Goal: Task Accomplishment & Management: Manage account settings

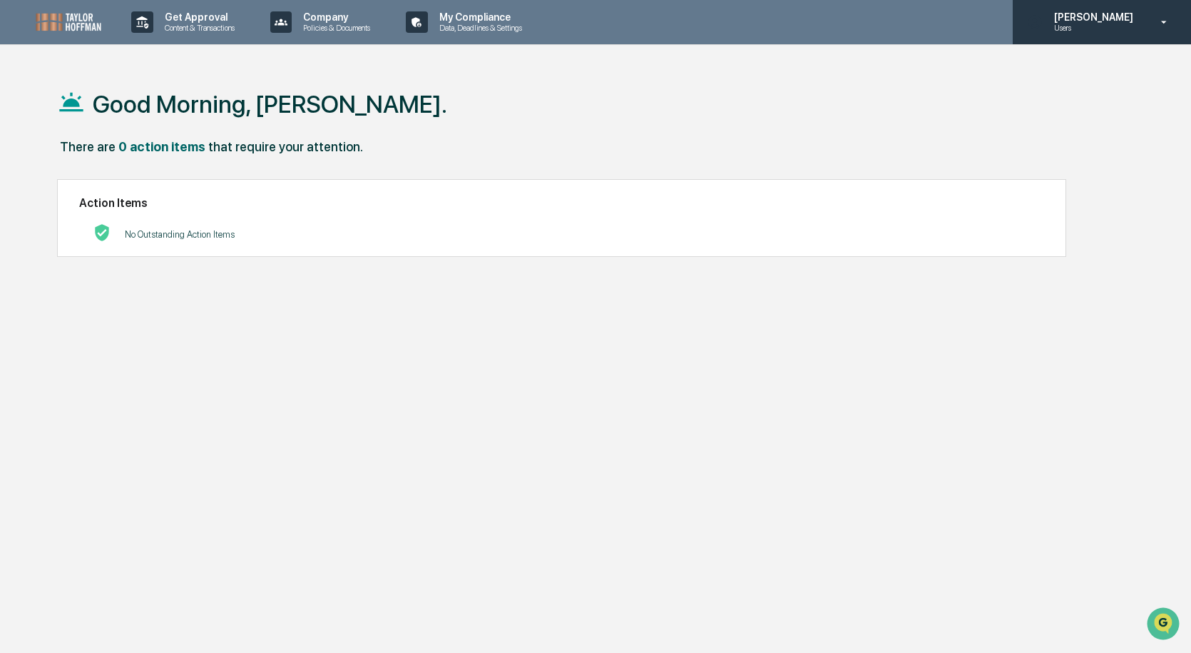
click at [1150, 26] on div "[PERSON_NAME] Users" at bounding box center [1102, 22] width 178 height 44
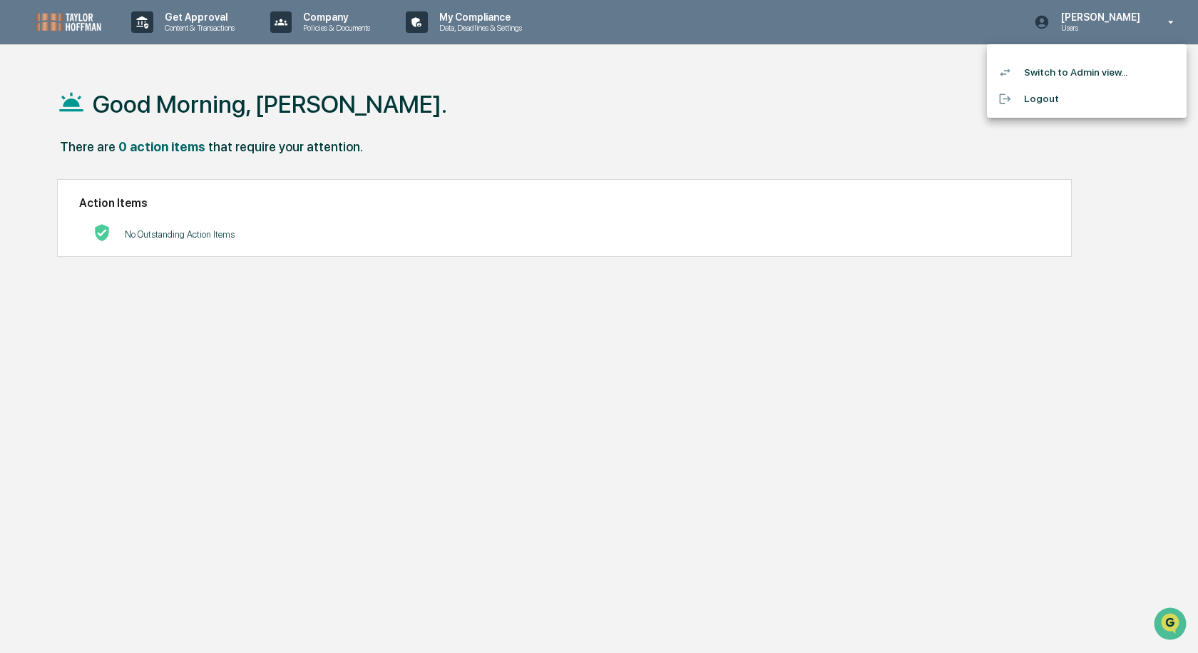
click at [1101, 76] on li "Switch to Admin view..." at bounding box center [1087, 72] width 200 height 26
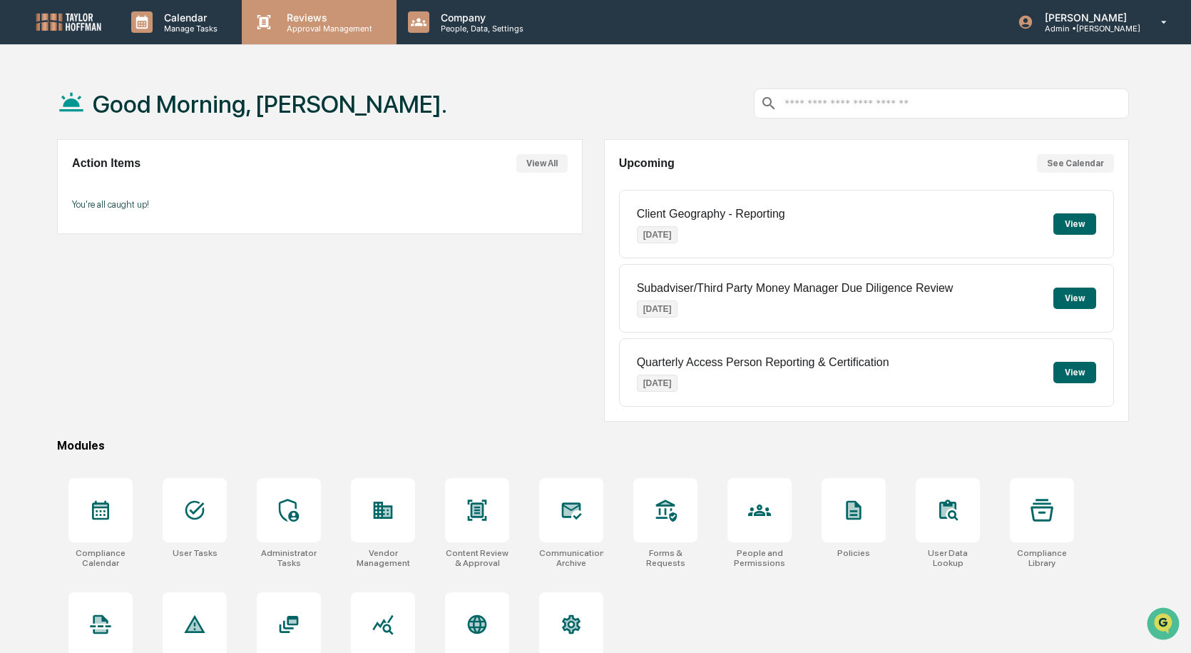
click at [294, 31] on p "Approval Management" at bounding box center [327, 29] width 104 height 10
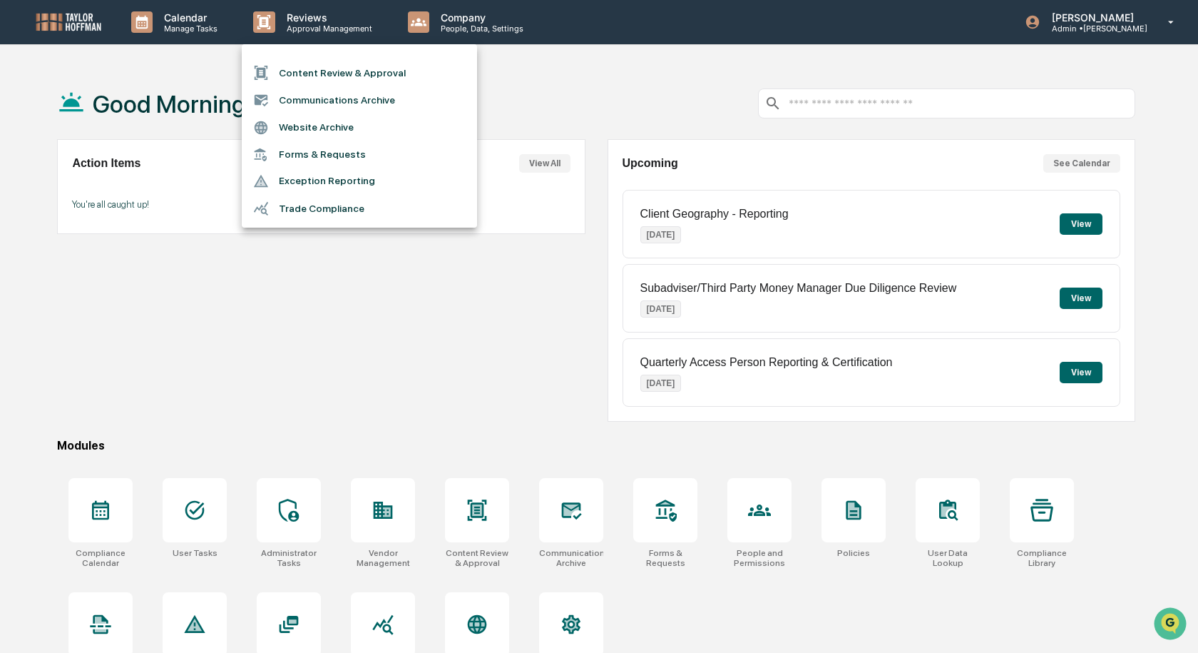
click at [430, 375] on div at bounding box center [599, 326] width 1198 height 653
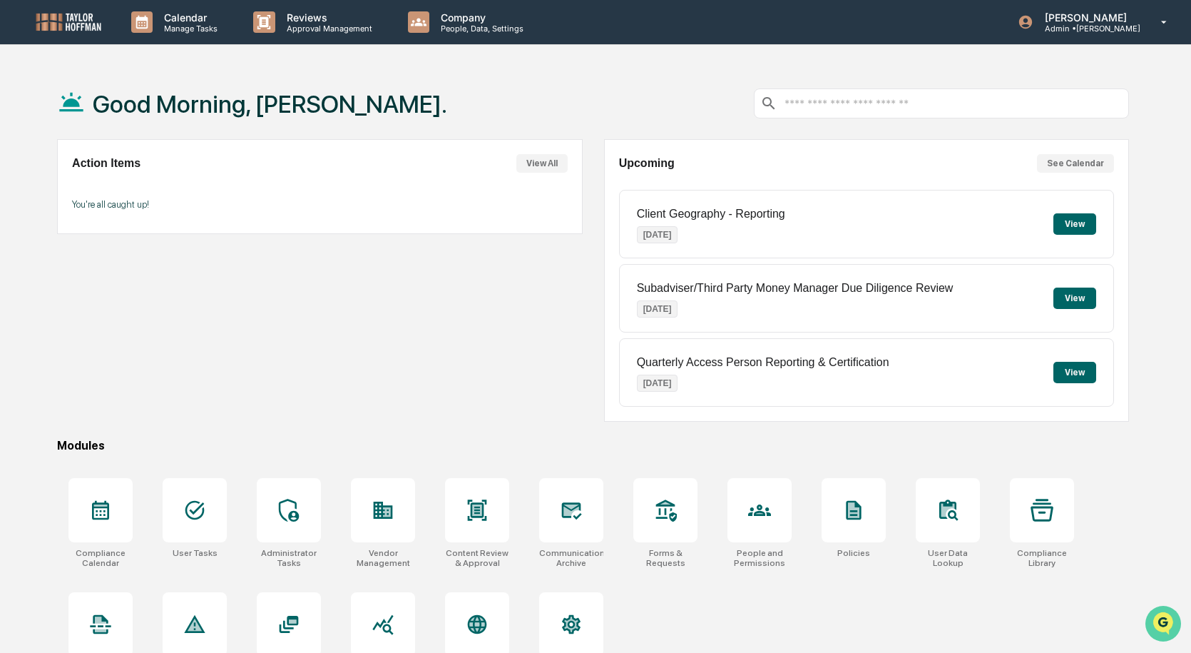
click at [1167, 632] on icon "Open customer support" at bounding box center [1164, 641] width 36 height 36
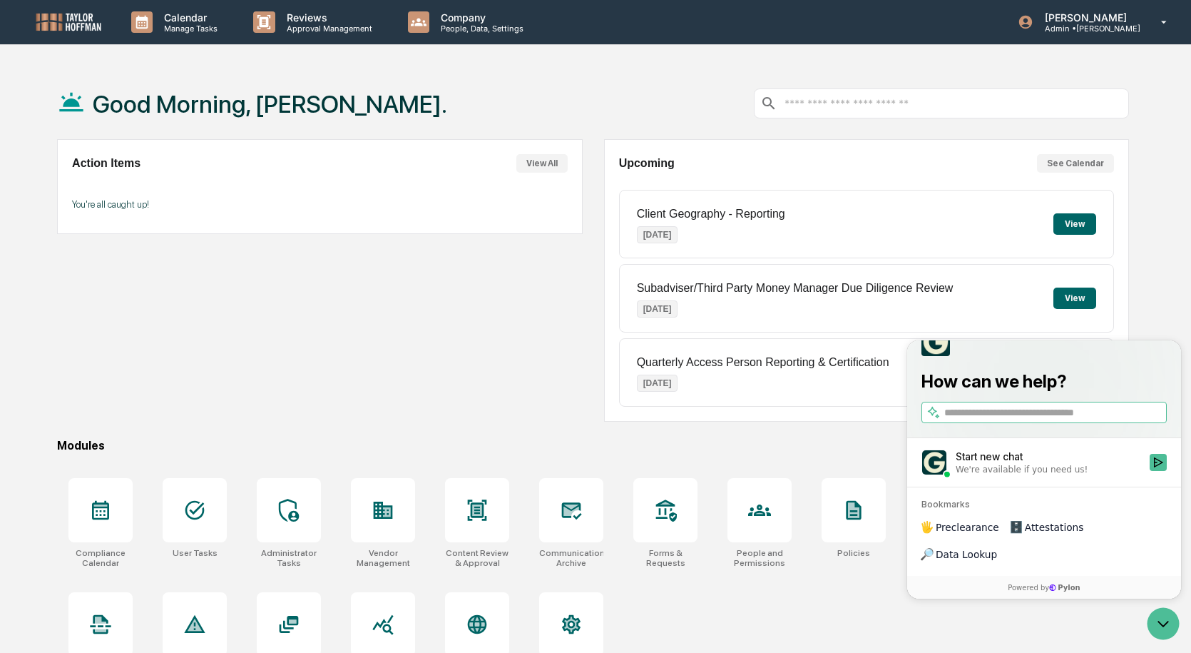
click at [728, 437] on div "Good Morning, [PERSON_NAME]. Action Items View All You're all caught up! Upcomi…" at bounding box center [593, 394] width 1115 height 653
click at [1153, 17] on icon at bounding box center [1164, 23] width 25 height 14
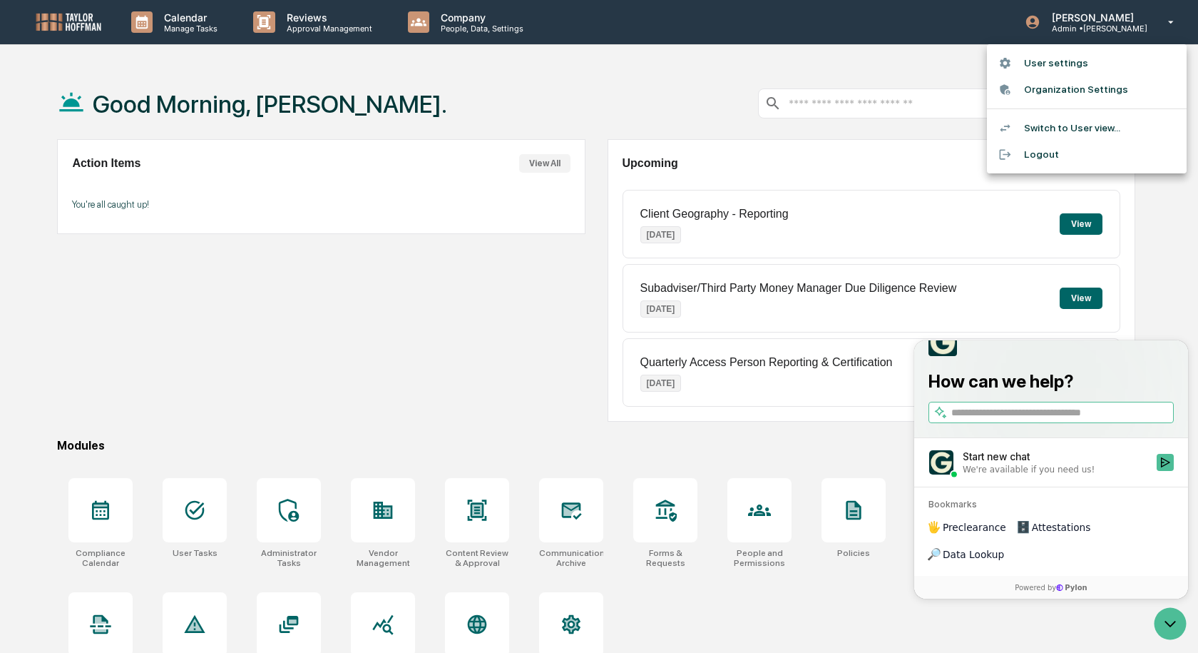
click at [357, 76] on div at bounding box center [599, 326] width 1198 height 653
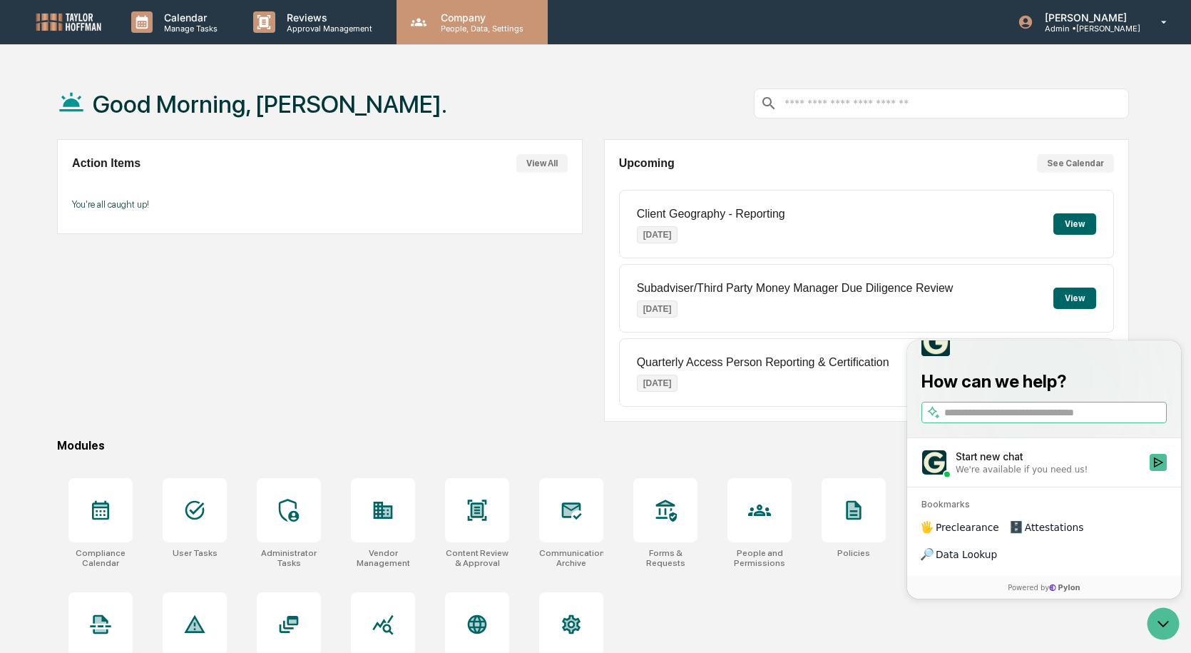
click at [443, 32] on p "People, Data, Settings" at bounding box center [479, 29] width 101 height 10
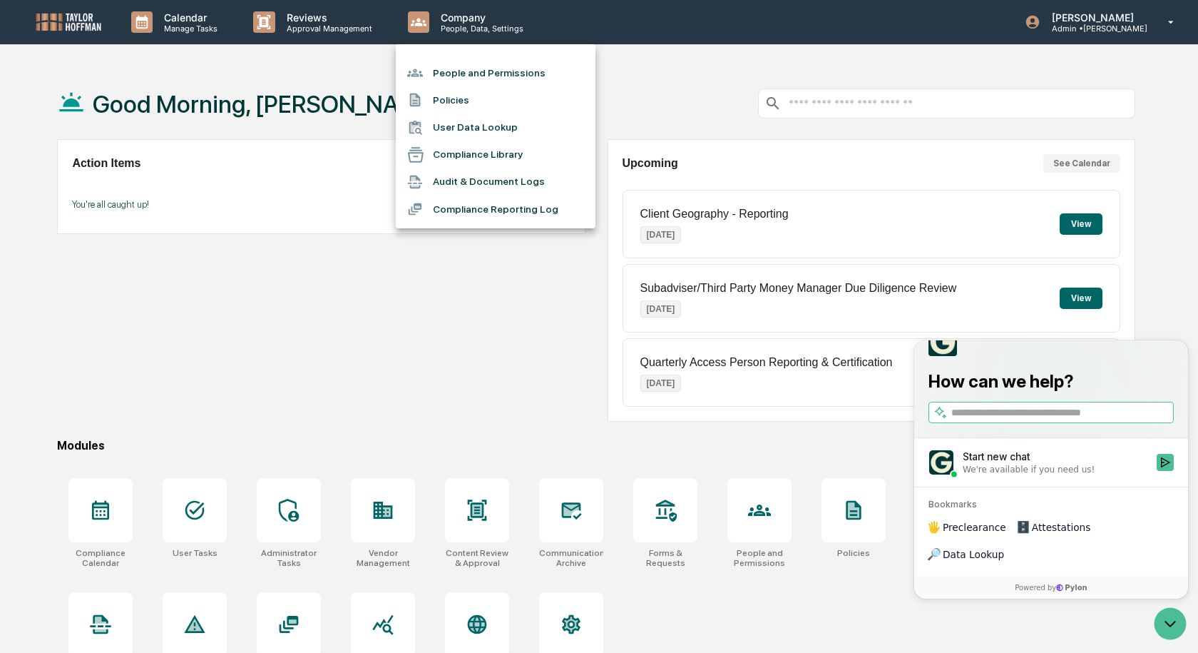
click at [169, 21] on div at bounding box center [599, 326] width 1198 height 653
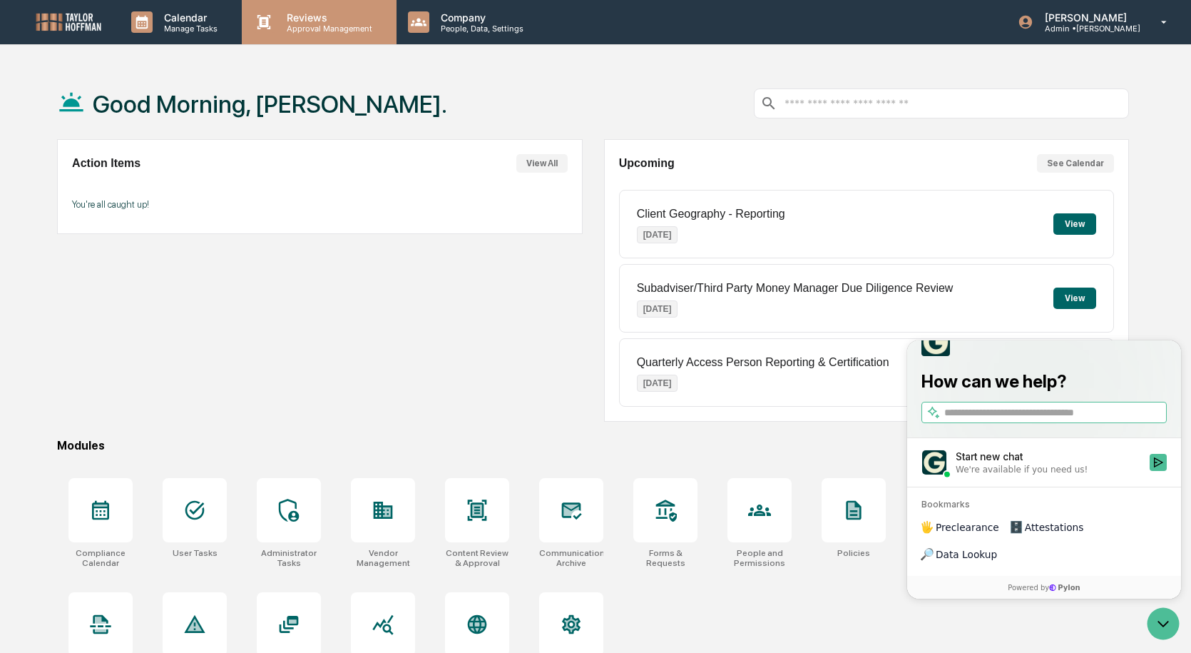
click at [260, 24] on icon at bounding box center [265, 22] width 14 height 14
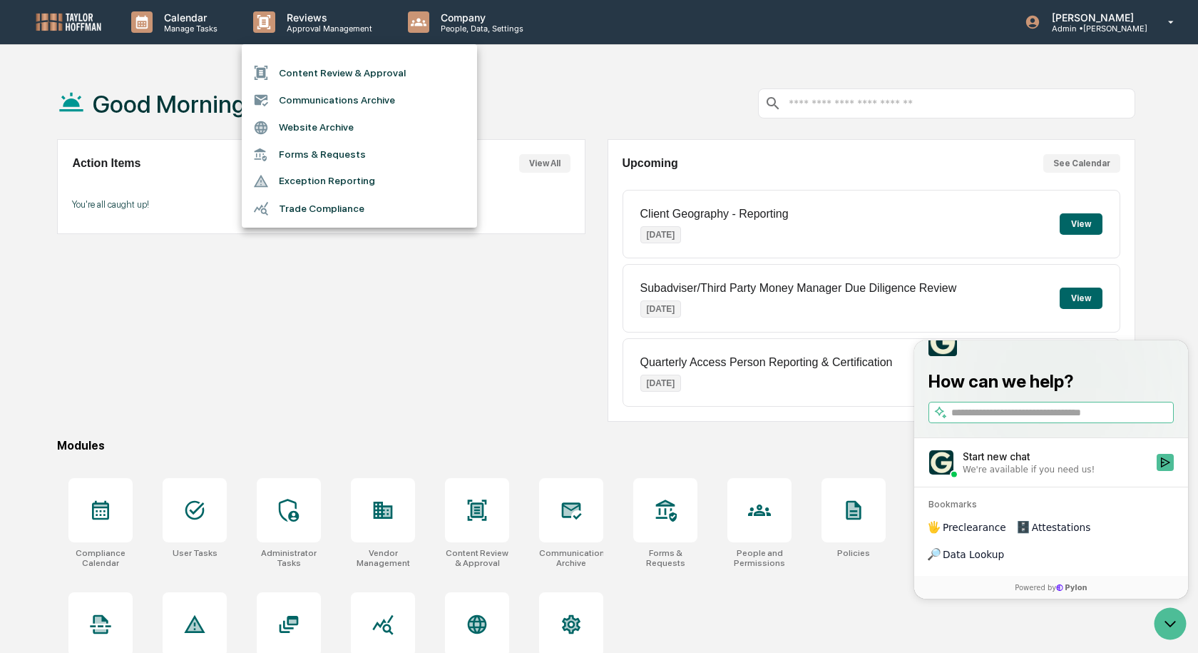
click at [171, 28] on div at bounding box center [599, 326] width 1198 height 653
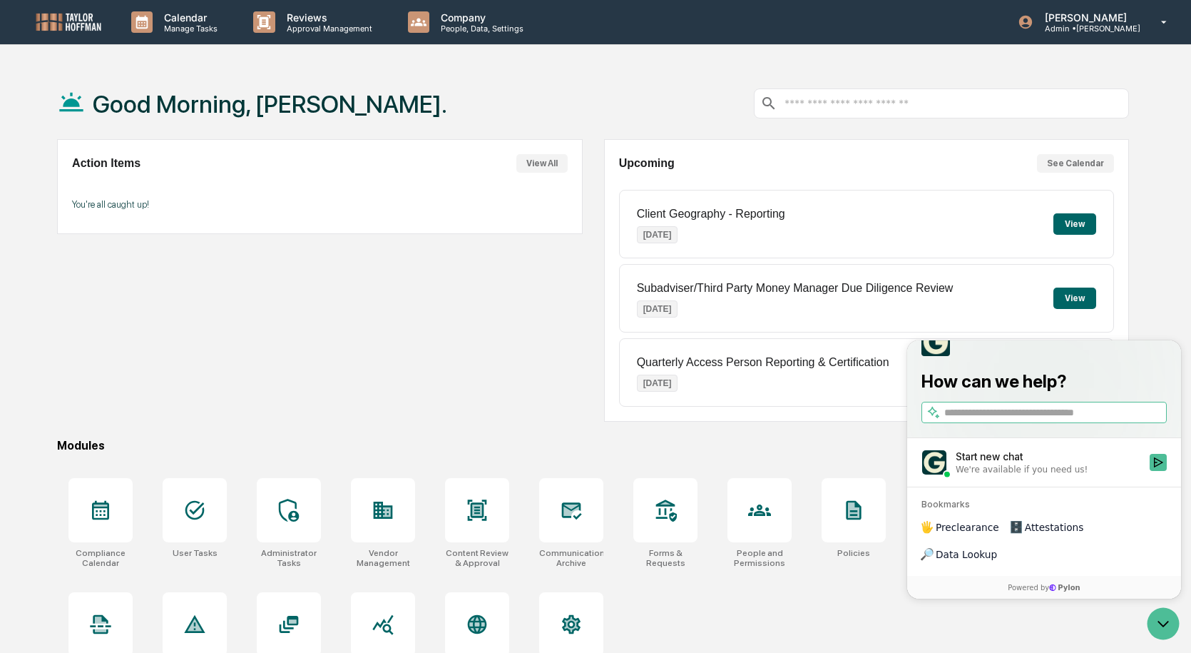
click at [161, 26] on p "Manage Tasks" at bounding box center [189, 29] width 72 height 10
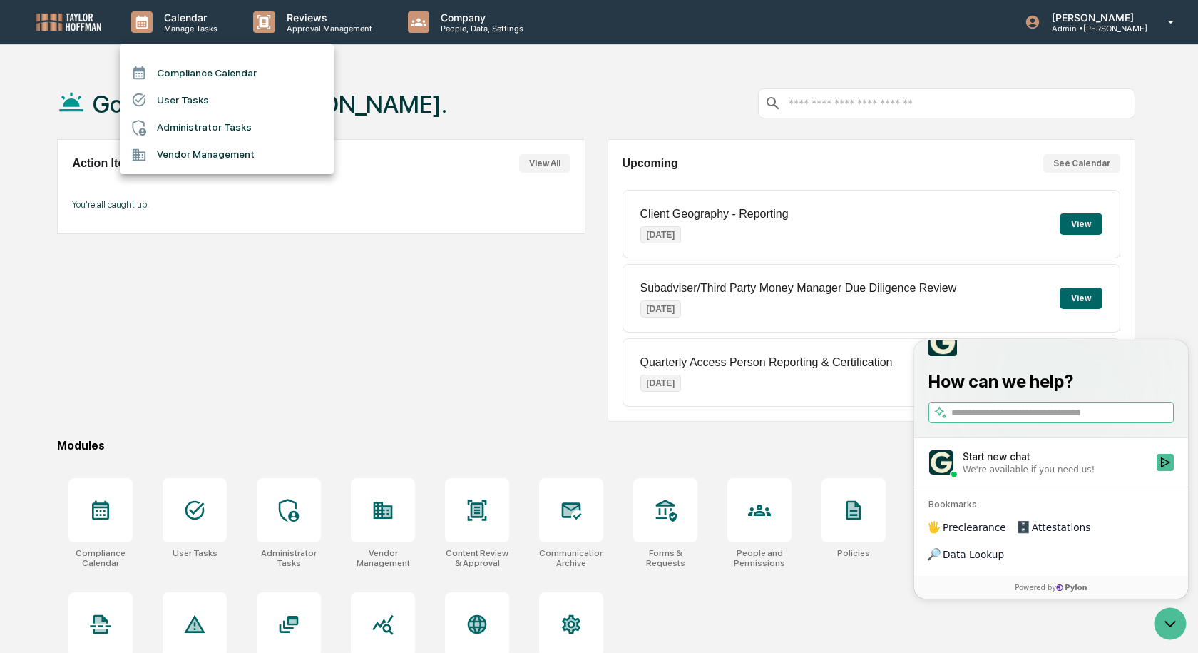
click at [442, 88] on div at bounding box center [599, 326] width 1198 height 653
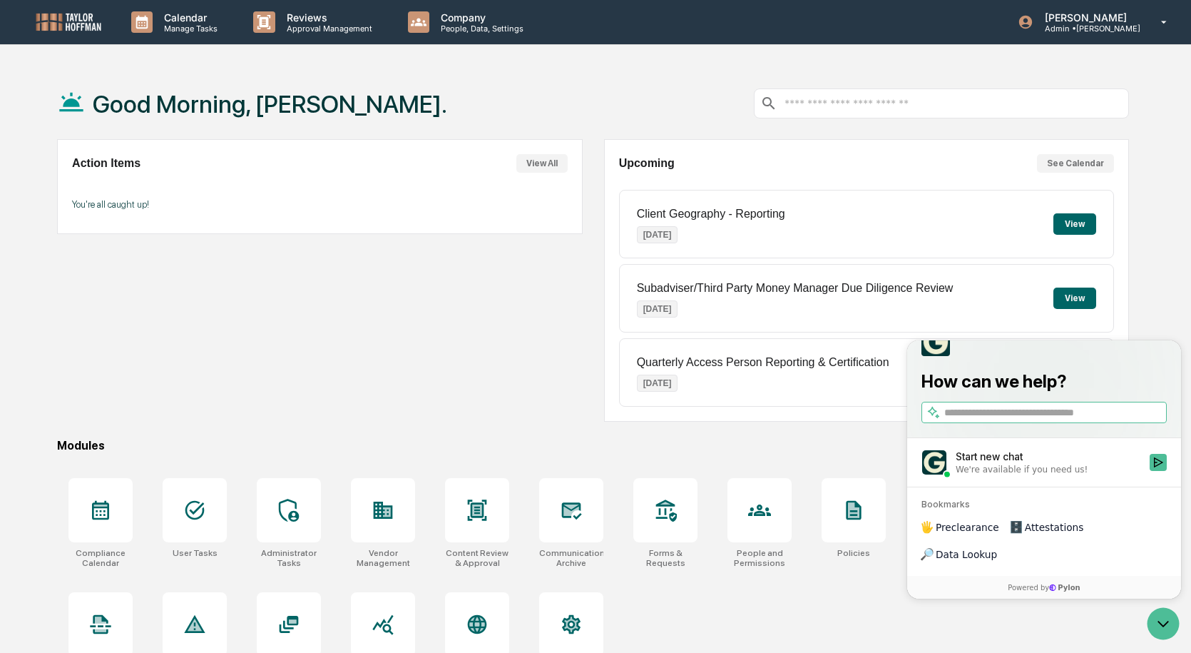
scroll to position [68, 0]
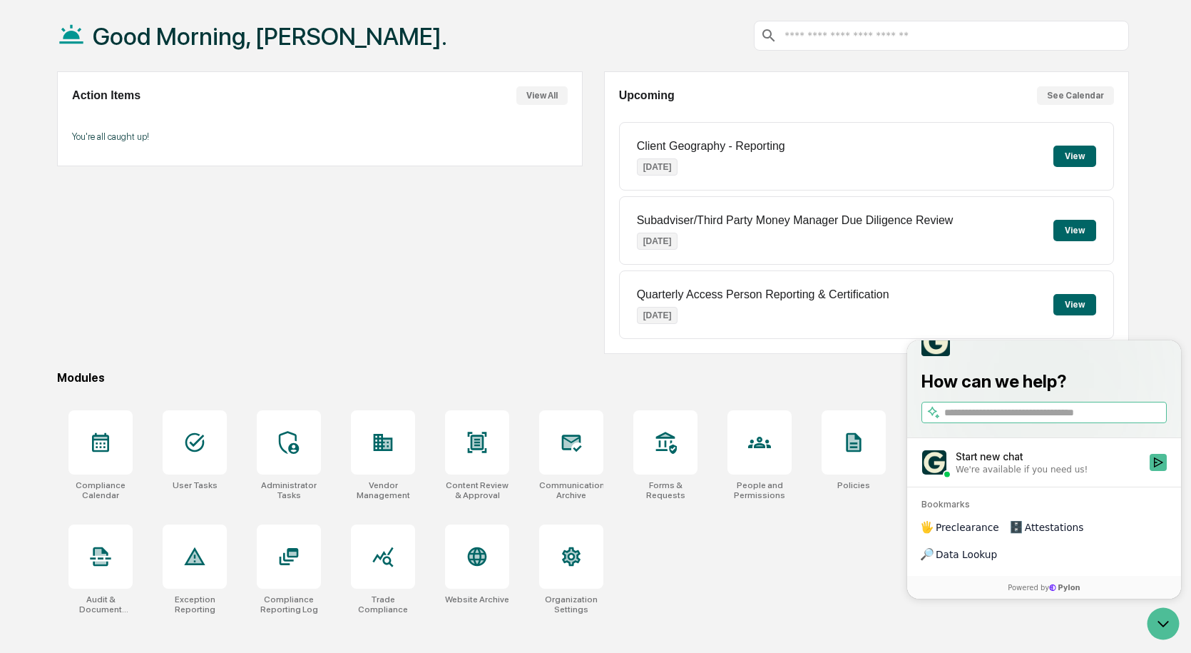
click at [784, 598] on div "Compliance Calendar User Tasks Administrator Tasks Vendor Management Content Re…" at bounding box center [593, 512] width 1072 height 221
click at [1158, 620] on icon "Open customer support" at bounding box center [1164, 624] width 36 height 36
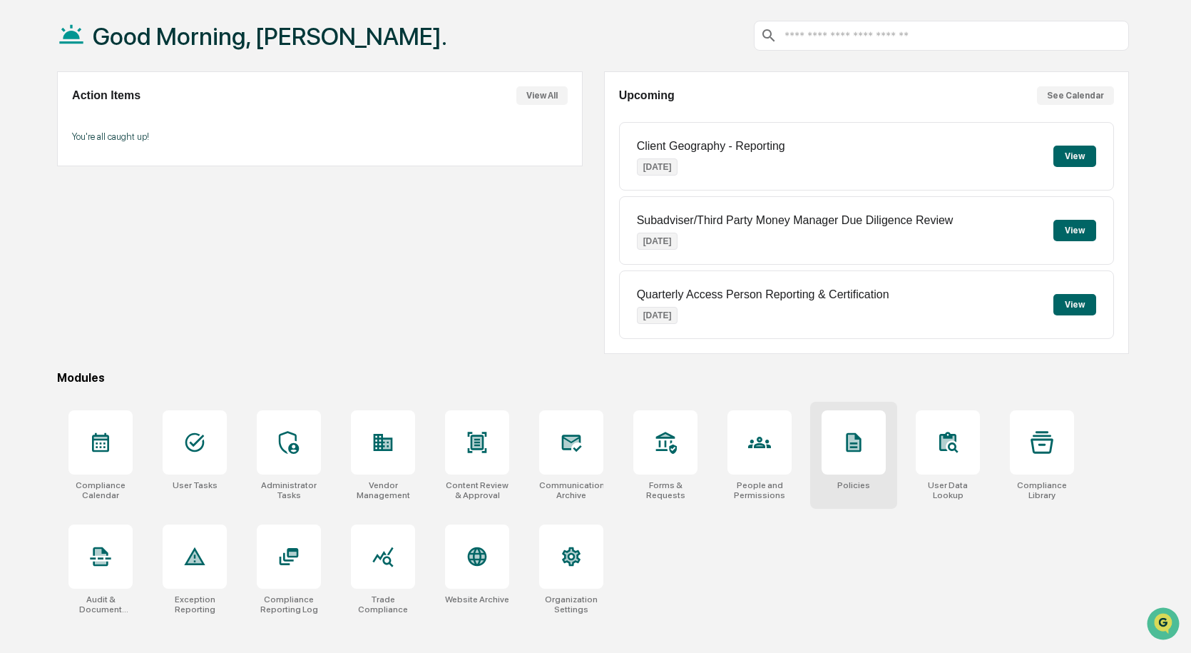
scroll to position [0, 0]
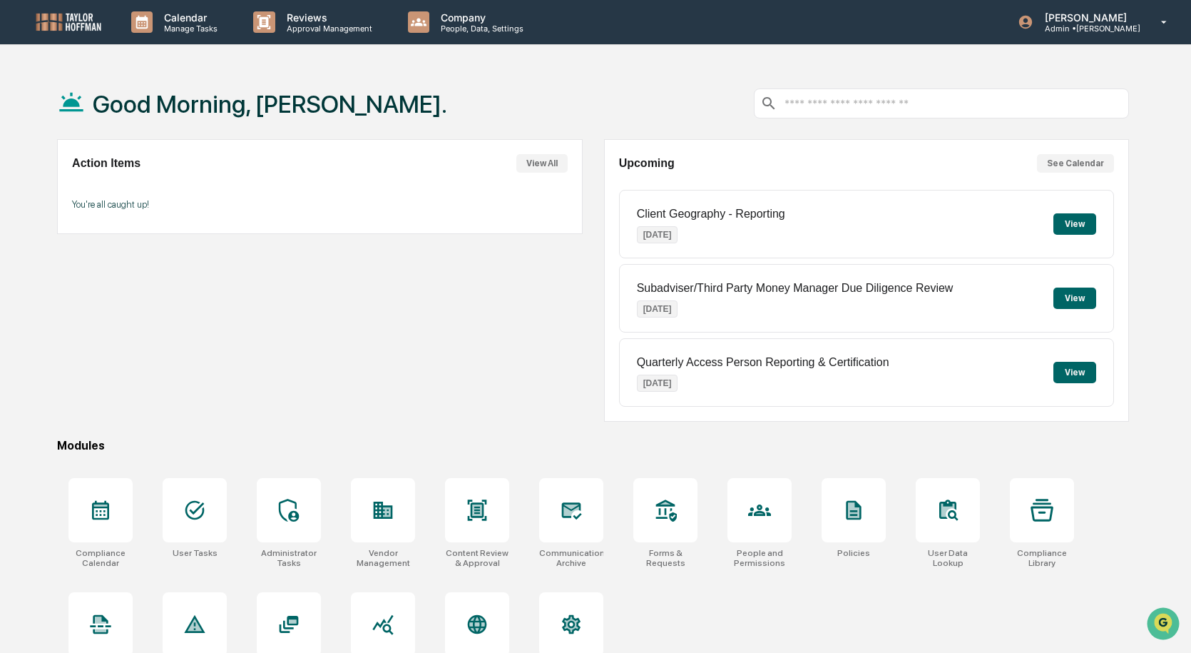
click at [85, 17] on img at bounding box center [68, 21] width 68 height 21
click at [1076, 228] on button "View" at bounding box center [1075, 223] width 43 height 21
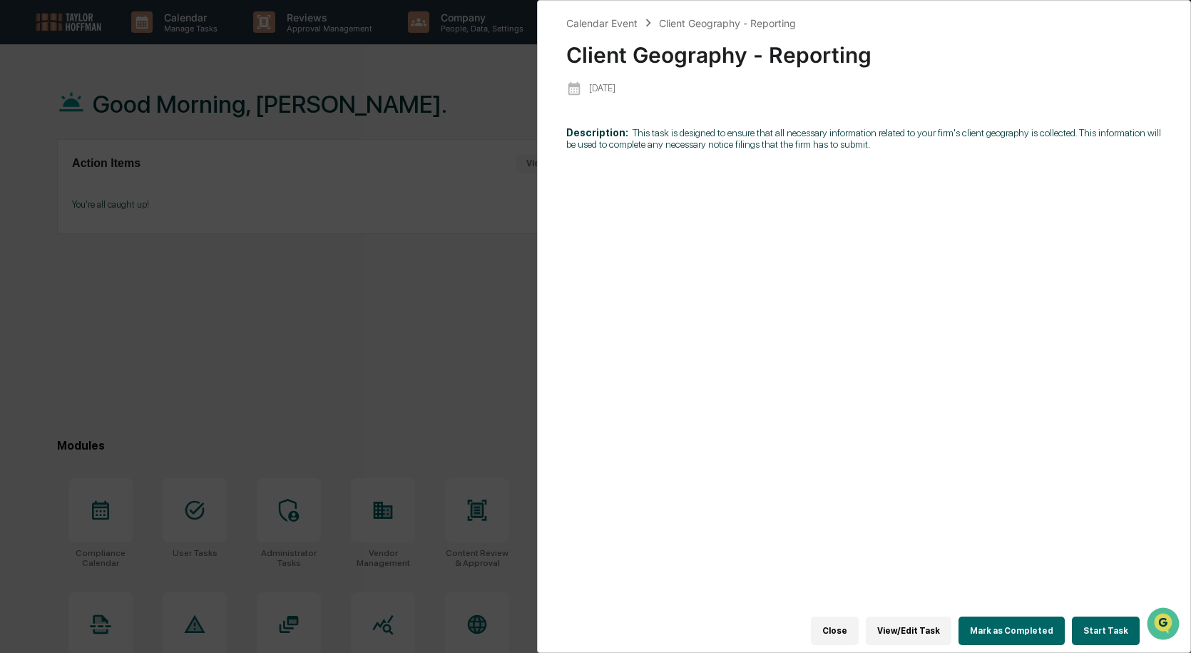
click at [424, 372] on div "Calendar Event Client Geography - Reporting Client Geography - Reporting [DATE]…" at bounding box center [595, 326] width 1191 height 653
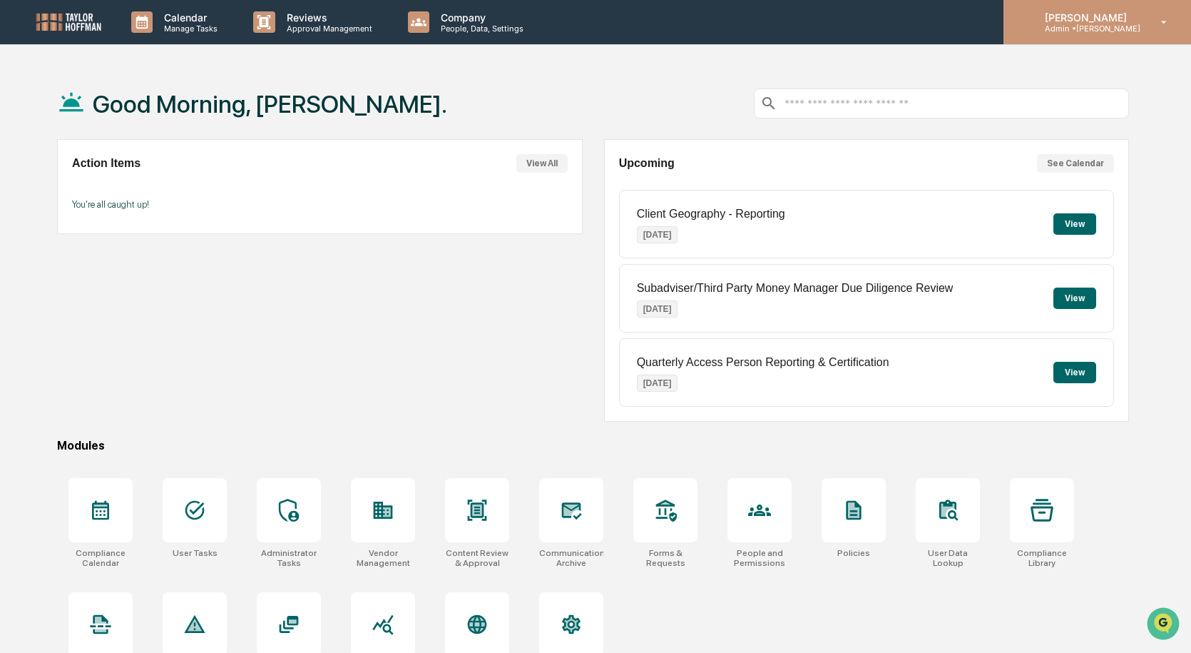
click at [1133, 39] on div "[PERSON_NAME] Admin • [PERSON_NAME]" at bounding box center [1098, 22] width 188 height 44
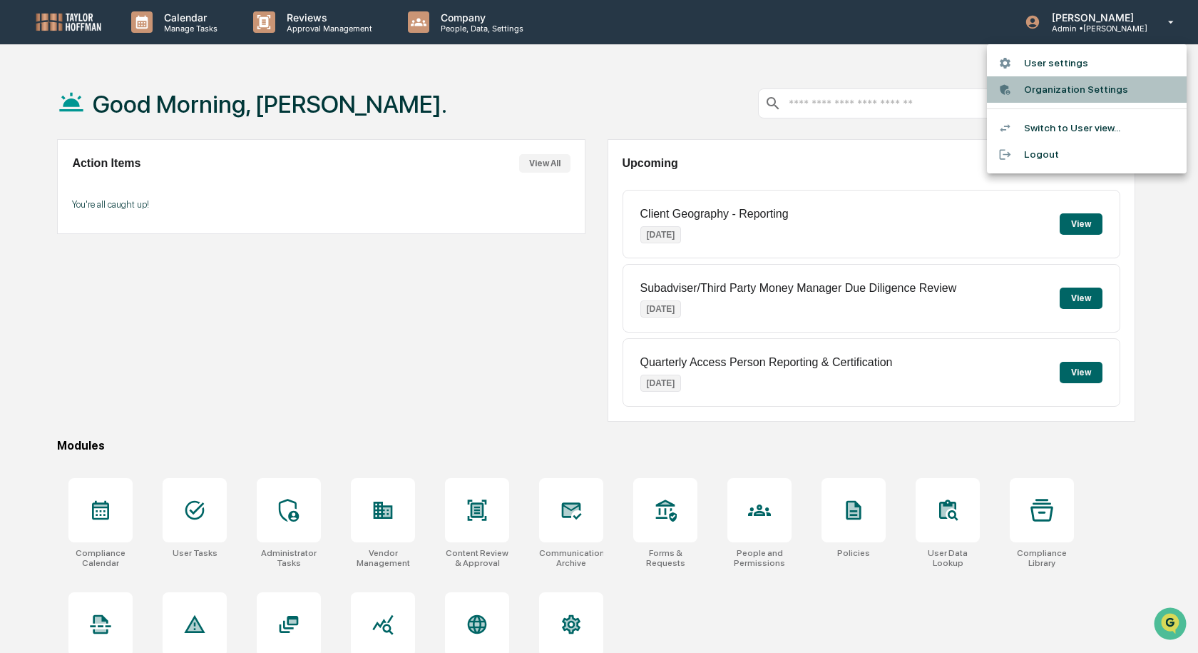
click at [1056, 93] on li "Organization Settings" at bounding box center [1087, 89] width 200 height 26
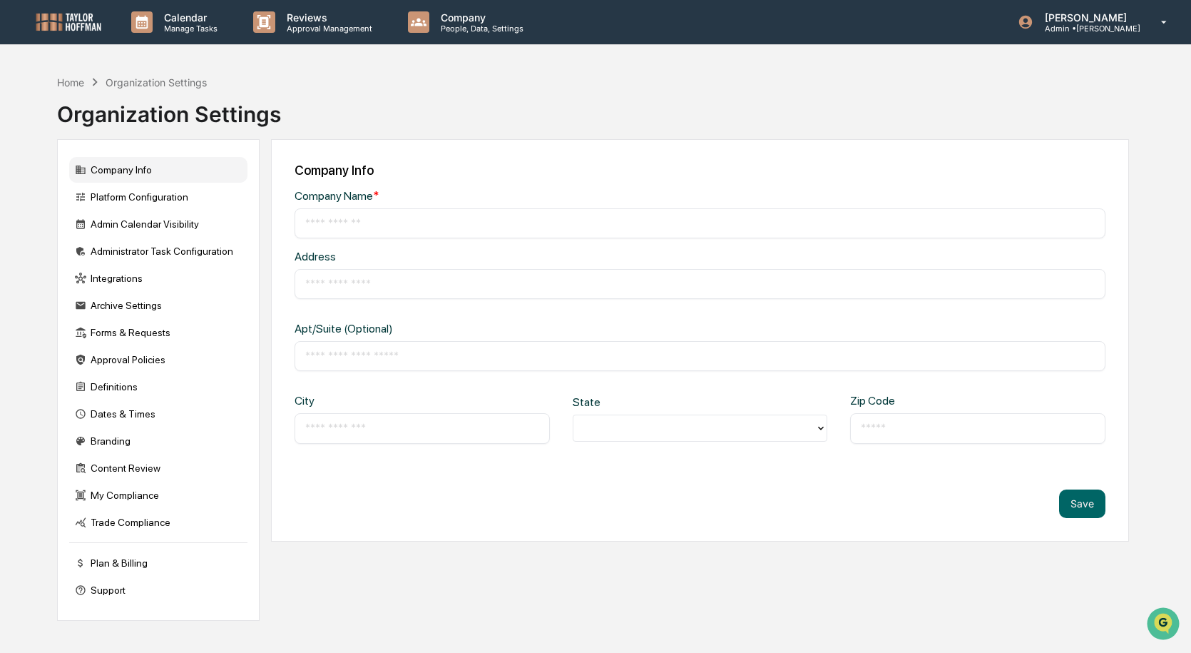
type input "**********"
type input "********"
type input "*****"
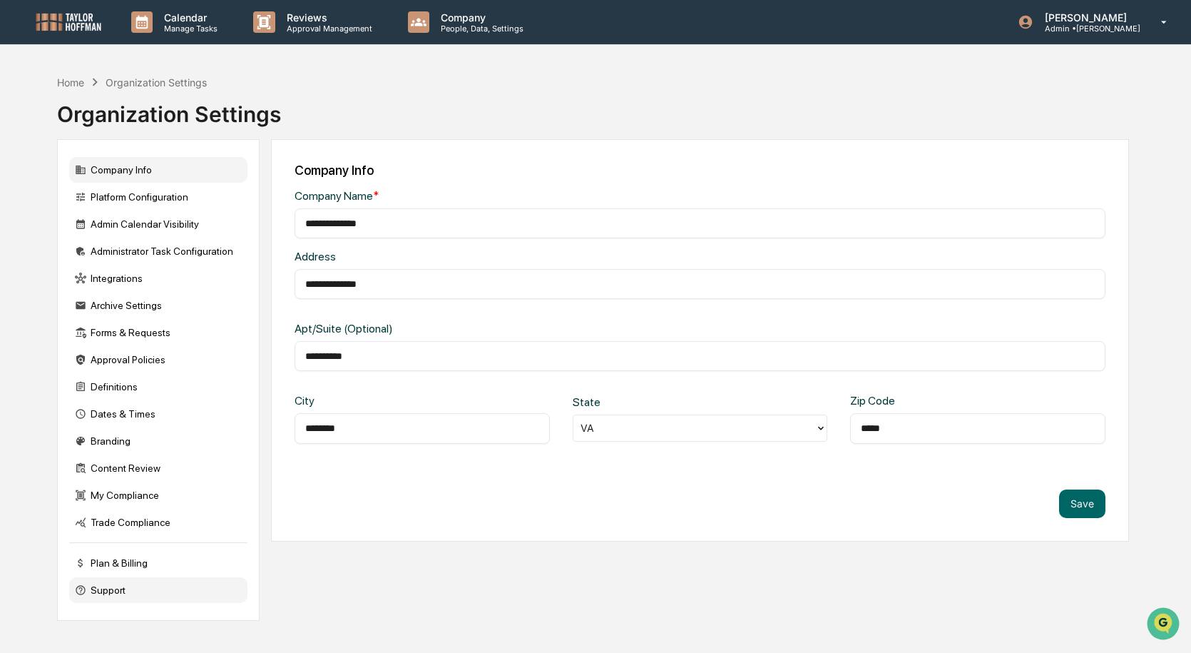
click at [121, 591] on div "Support" at bounding box center [158, 590] width 178 height 26
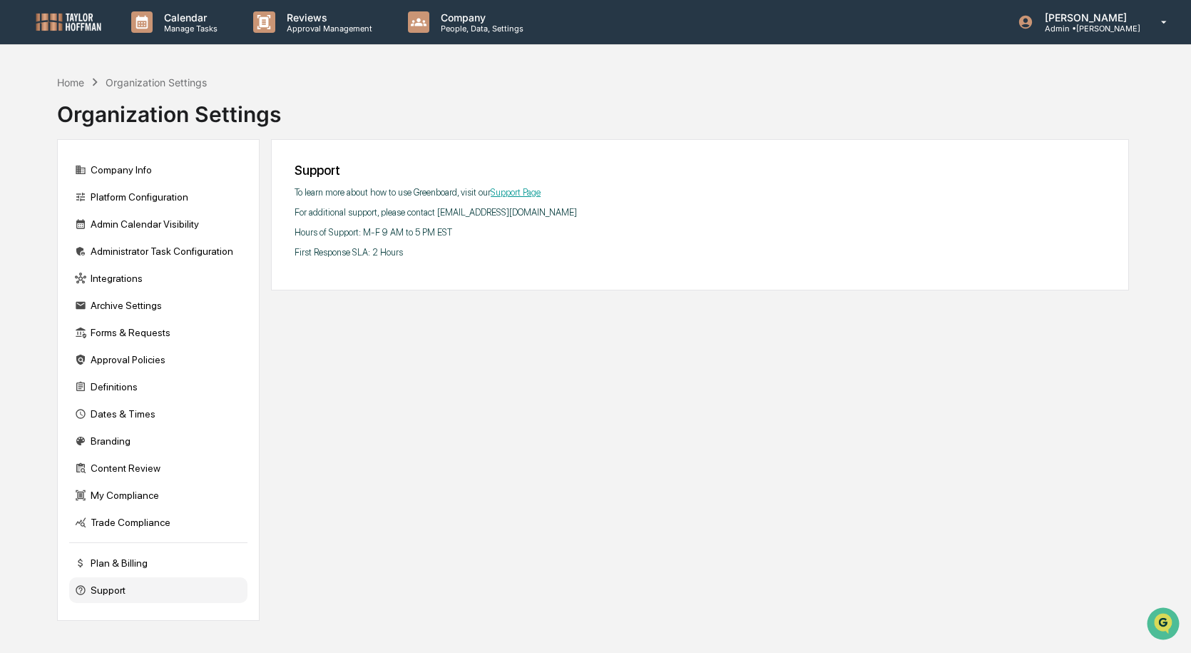
click at [511, 193] on link "Support Page" at bounding box center [516, 192] width 50 height 11
